Goal: Task Accomplishment & Management: Manage account settings

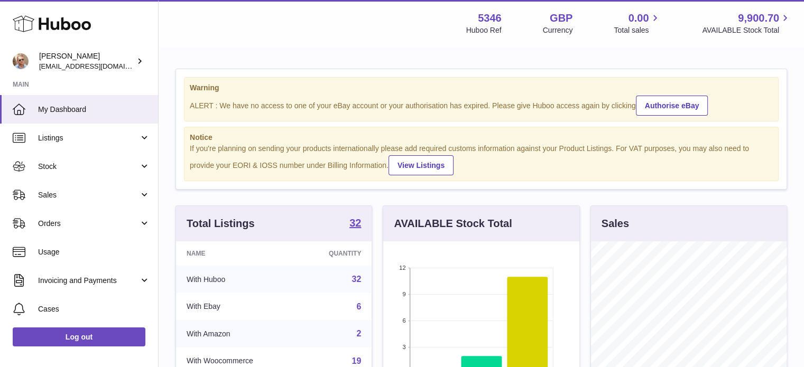
scroll to position [165, 198]
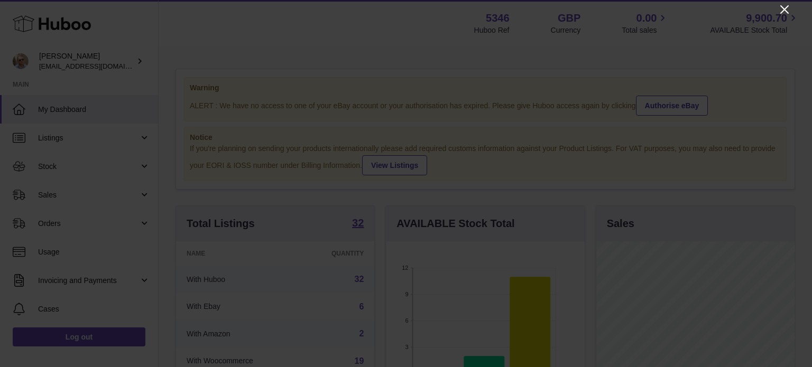
click at [784, 7] on icon "Close" at bounding box center [784, 9] width 13 height 13
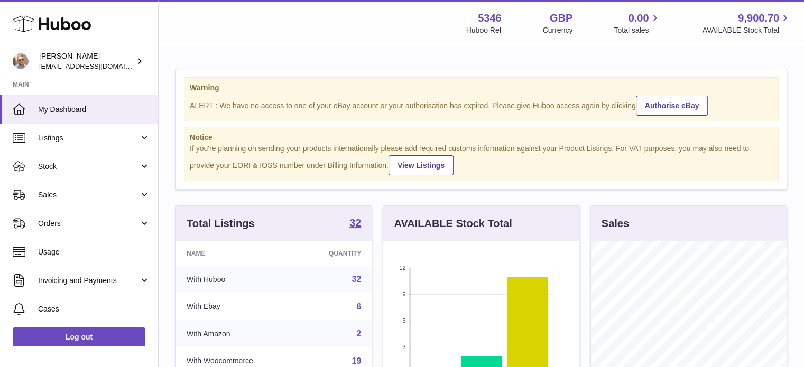
scroll to position [528451, 528420]
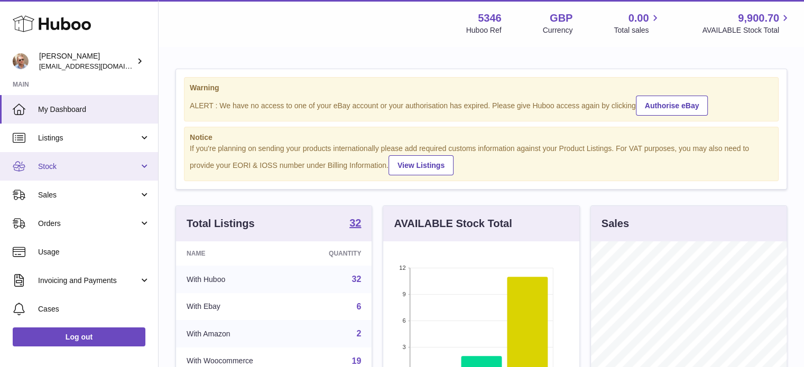
click at [64, 171] on link "Stock" at bounding box center [79, 166] width 158 height 29
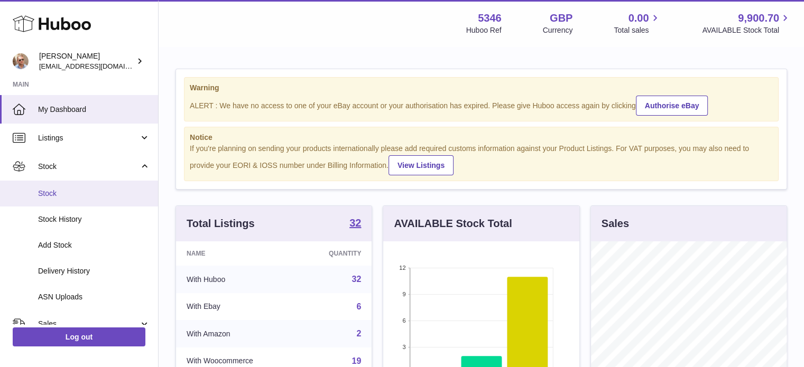
click at [47, 190] on span "Stock" at bounding box center [94, 194] width 112 height 10
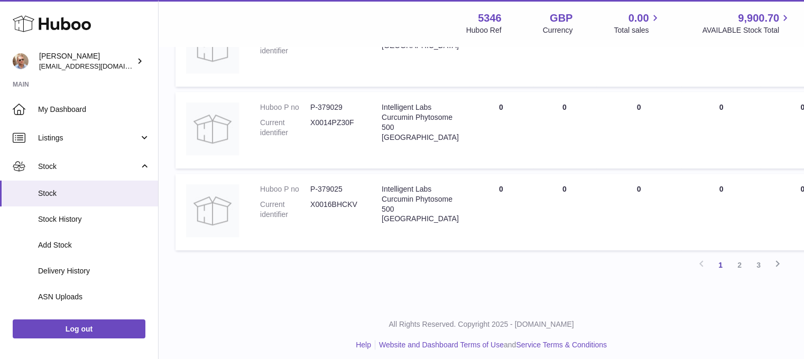
scroll to position [1004, 0]
click at [738, 271] on link "2" at bounding box center [739, 264] width 19 height 19
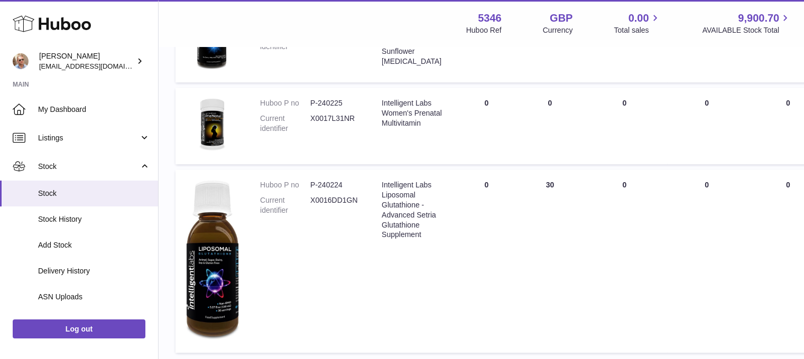
scroll to position [840, 0]
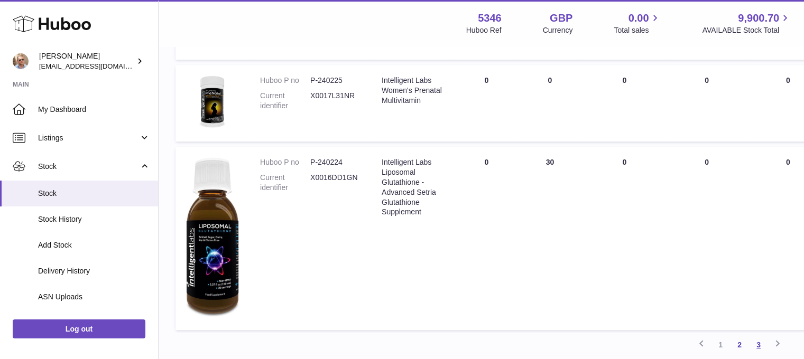
click at [754, 350] on link "3" at bounding box center [758, 345] width 19 height 19
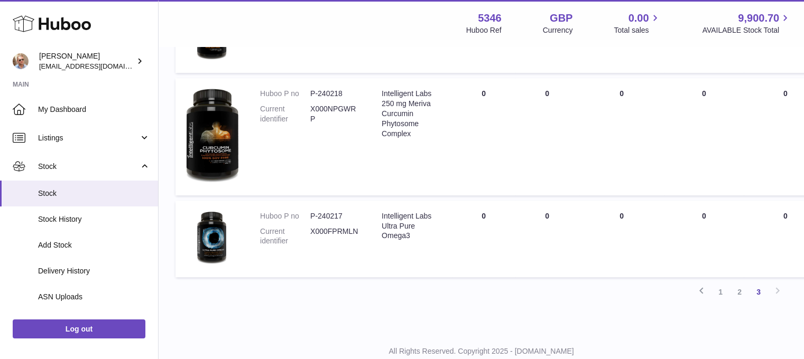
scroll to position [681, 0]
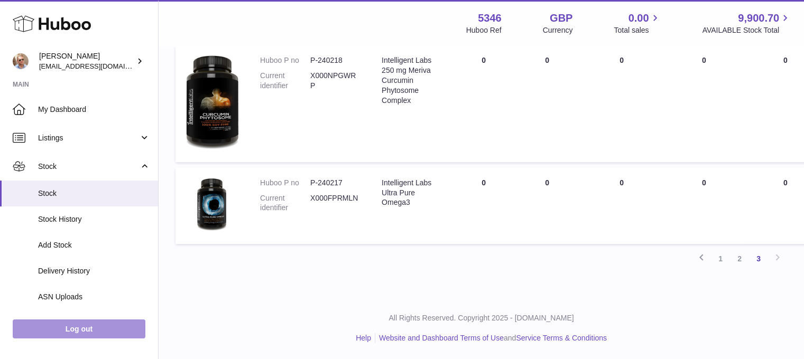
click at [111, 339] on link "Log out" at bounding box center [79, 329] width 133 height 19
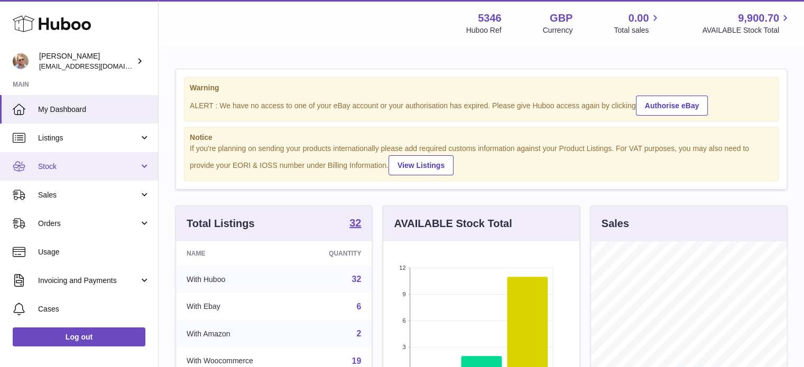
click at [53, 165] on span "Stock" at bounding box center [88, 167] width 101 height 10
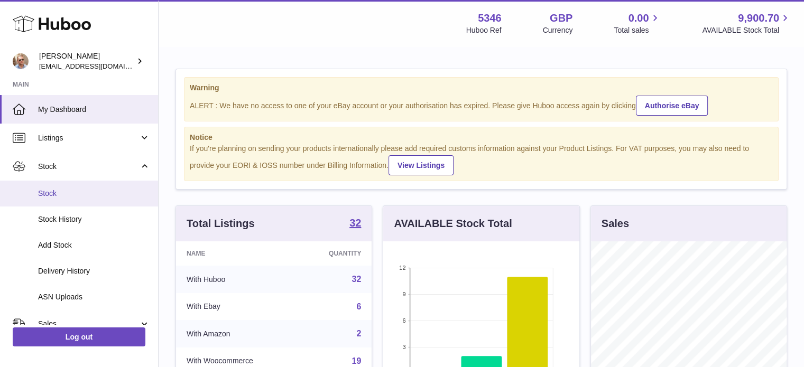
click at [58, 196] on span "Stock" at bounding box center [94, 194] width 112 height 10
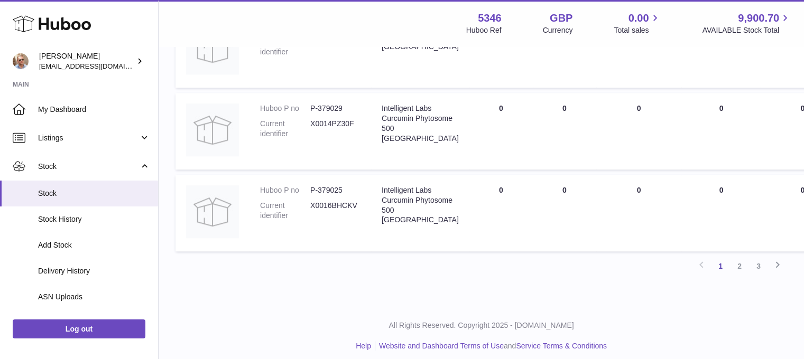
scroll to position [1004, 0]
click at [740, 268] on link "2" at bounding box center [739, 264] width 19 height 19
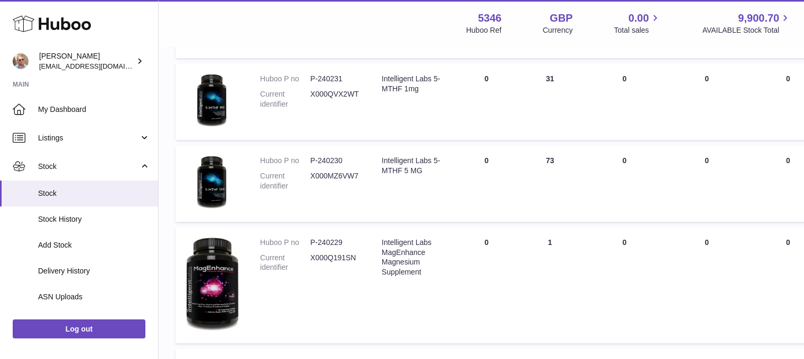
scroll to position [312, 0]
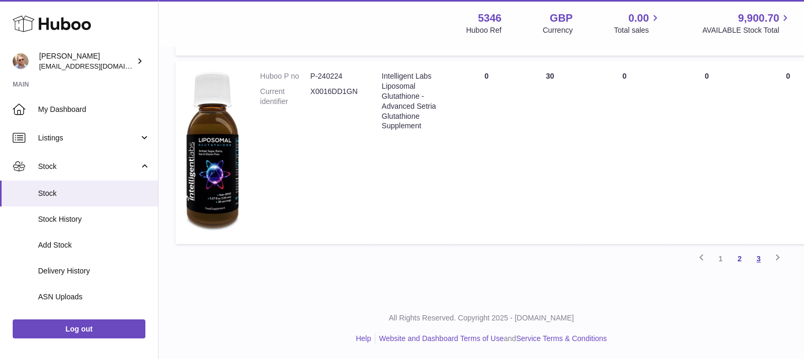
click at [761, 256] on link "3" at bounding box center [758, 259] width 19 height 19
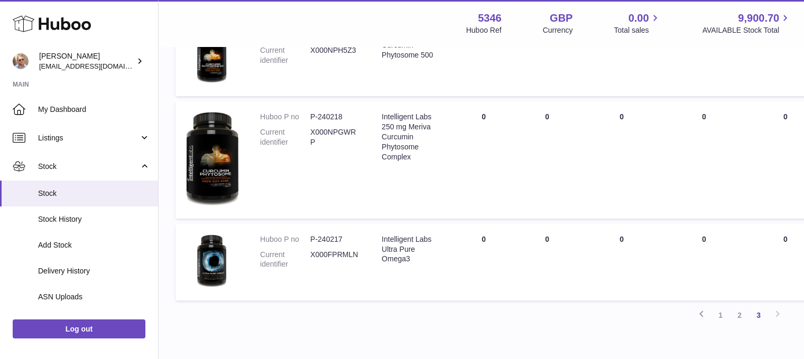
scroll to position [629, 0]
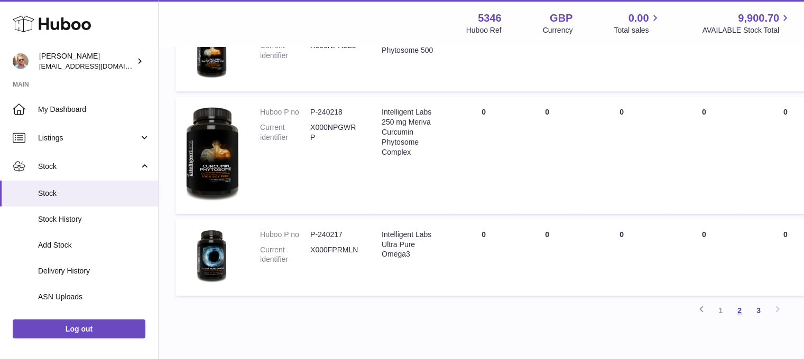
click at [736, 309] on link "2" at bounding box center [739, 310] width 19 height 19
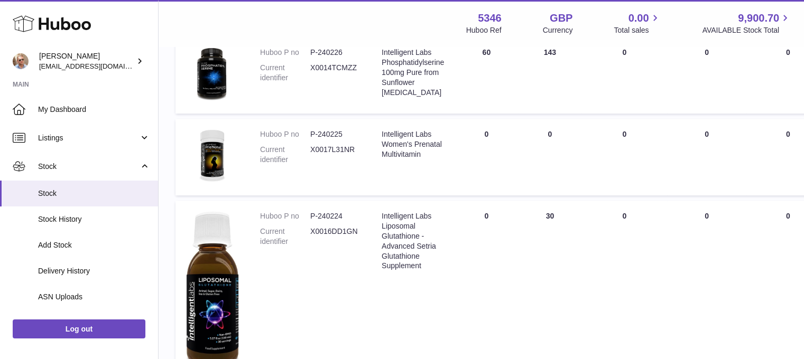
scroll to position [793, 0]
